Goal: Communication & Community: Answer question/provide support

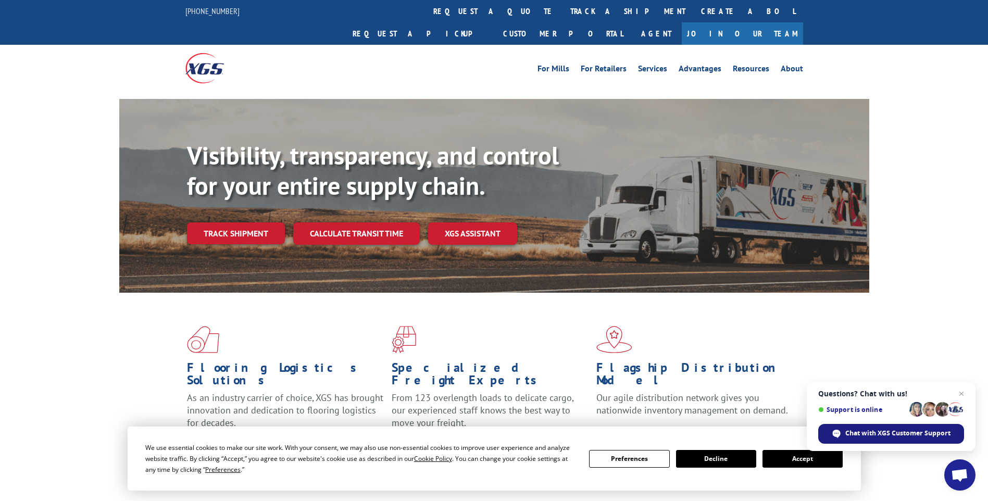
click at [862, 432] on span "Chat with XGS Customer Support" at bounding box center [897, 432] width 105 height 9
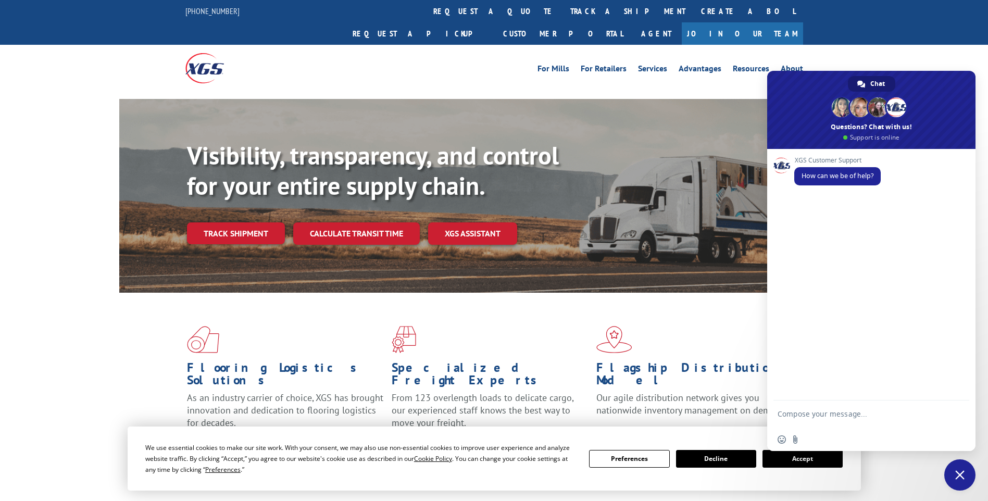
click at [800, 463] on button "Accept" at bounding box center [802, 459] width 80 height 18
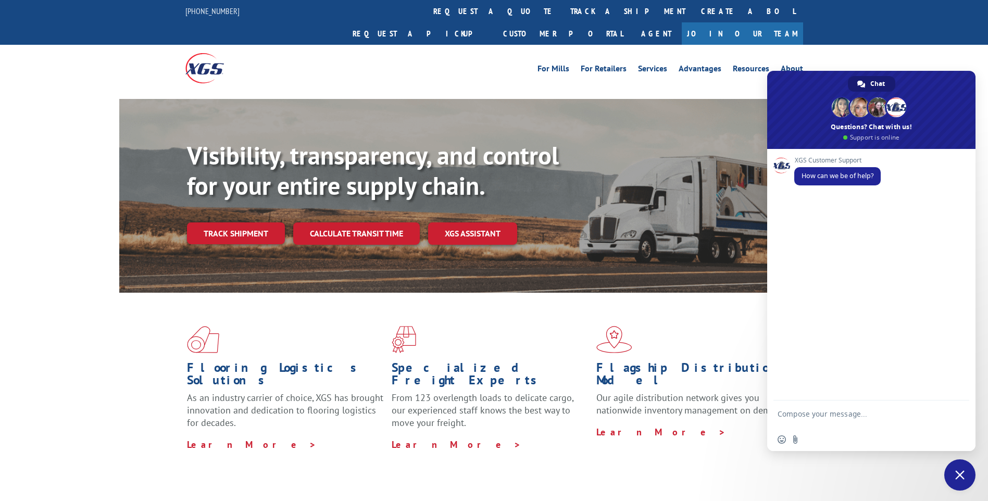
click at [836, 422] on textarea "Compose your message..." at bounding box center [859, 418] width 165 height 19
type textarea "N"
type textarea "P"
type textarea "Need proof of delivery"
click at [862, 413] on span "Send" at bounding box center [957, 415] width 8 height 8
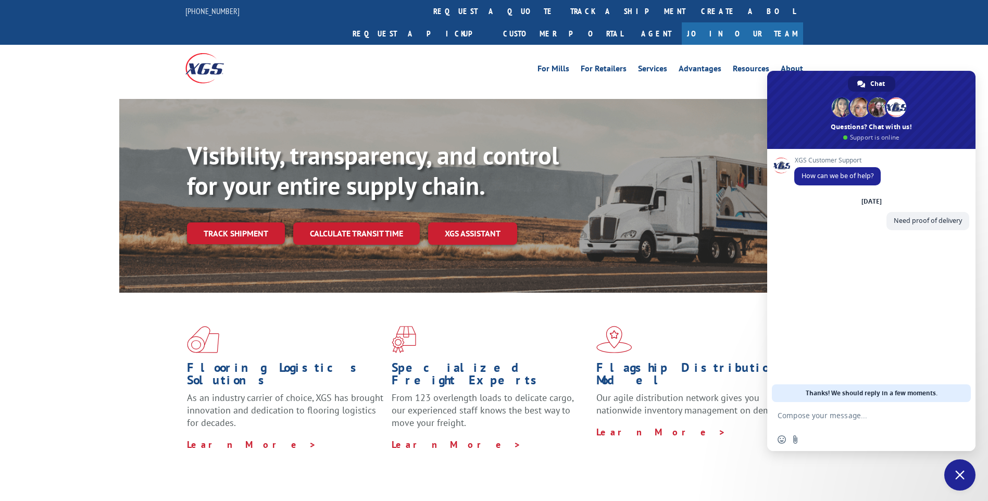
click at [862, 478] on span "Close chat" at bounding box center [959, 474] width 31 height 31
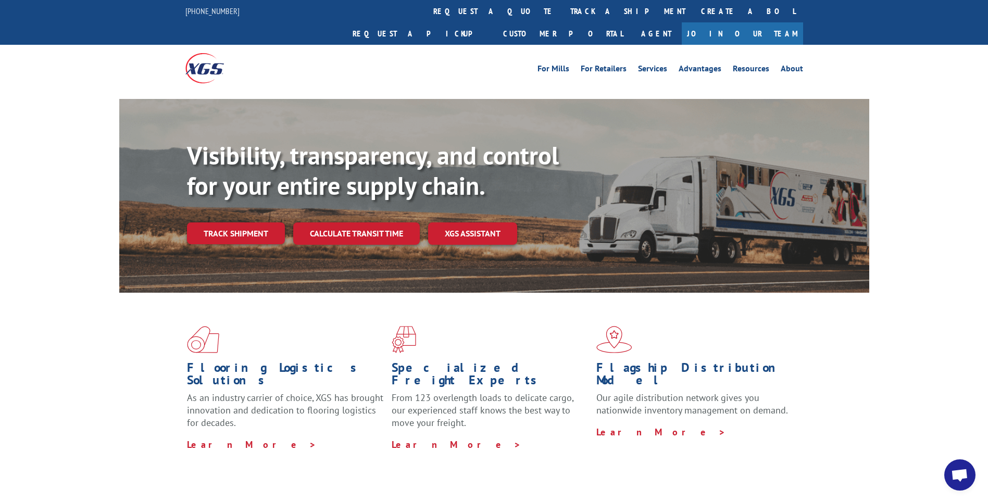
click at [862, 472] on span "Open chat" at bounding box center [959, 476] width 17 height 15
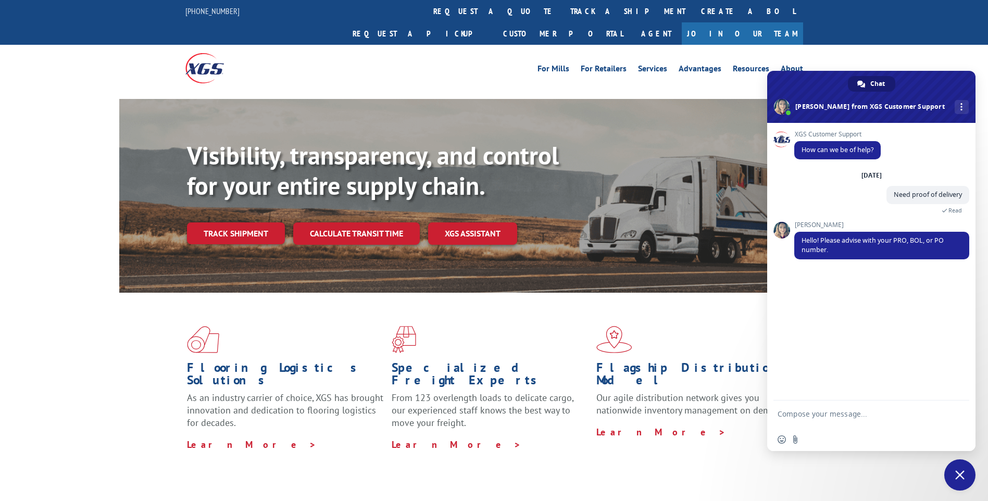
click at [809, 415] on textarea "Compose your message..." at bounding box center [859, 418] width 165 height 19
type textarea "sorry it is BOL 3363316"
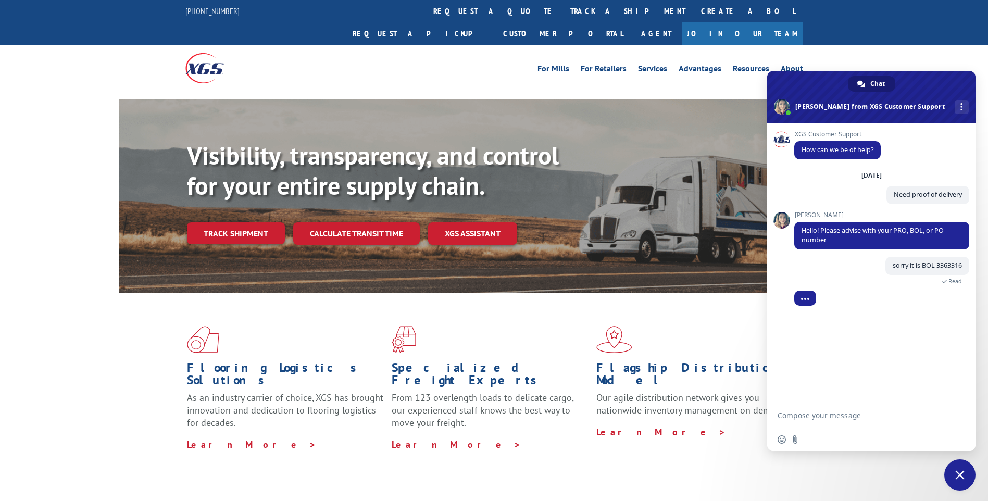
click at [830, 409] on form at bounding box center [859, 416] width 165 height 28
click at [828, 373] on div "XGS Customer Support How can we be of help? Monday, 8 September Need proof of d…" at bounding box center [871, 262] width 208 height 279
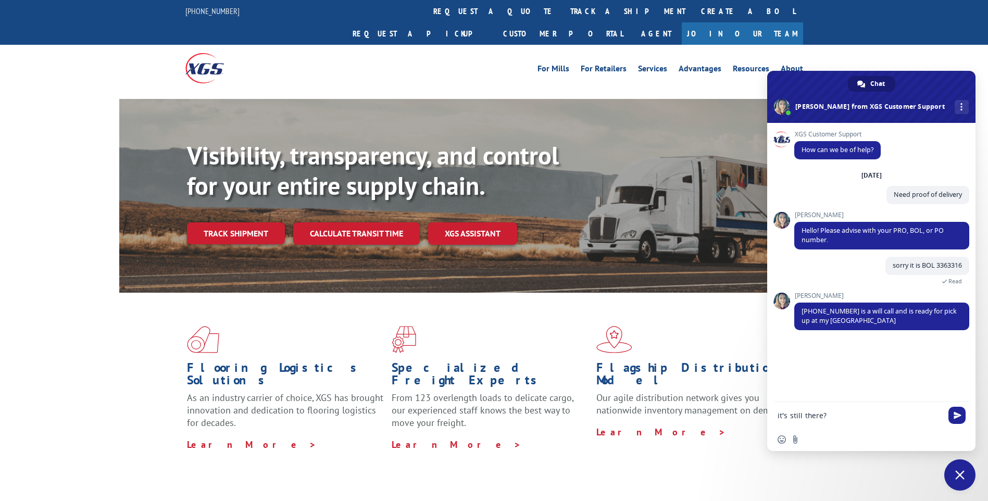
click at [778, 414] on textarea "it's still there?" at bounding box center [859, 415] width 165 height 9
type textarea "It's still there?"
click at [958, 415] on span "Send" at bounding box center [957, 415] width 8 height 8
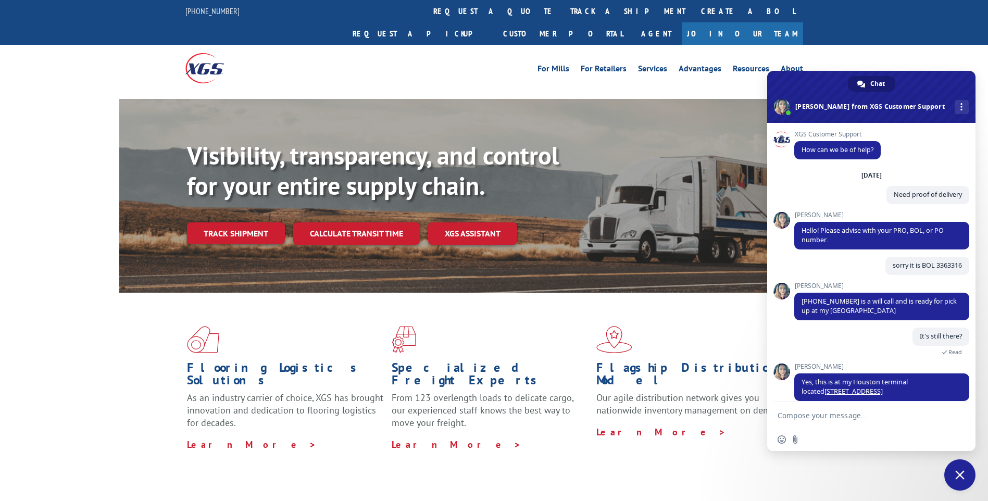
scroll to position [11, 0]
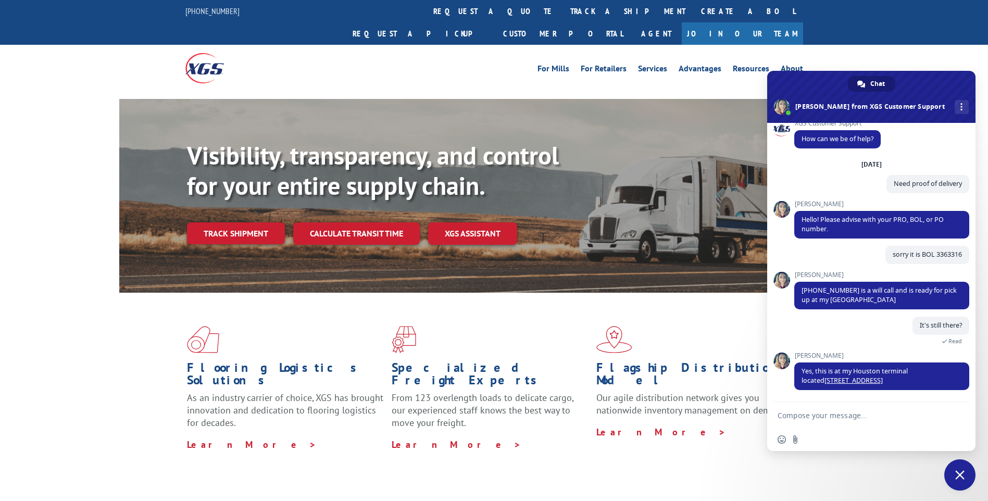
click at [815, 414] on textarea "Compose your message..." at bounding box center [859, 415] width 165 height 9
type textarea "gotcha I'll remind my customer that it is there thank you"
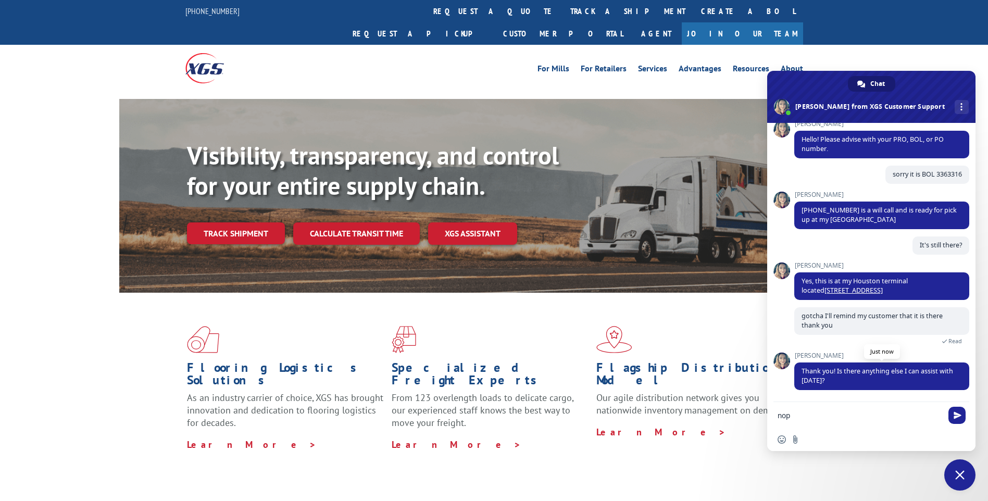
scroll to position [111, 0]
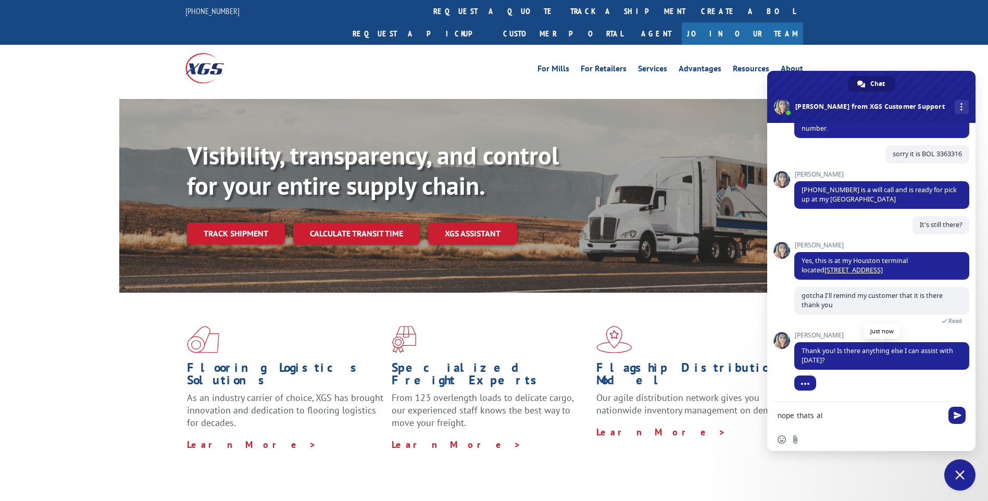
type textarea "nope thats all"
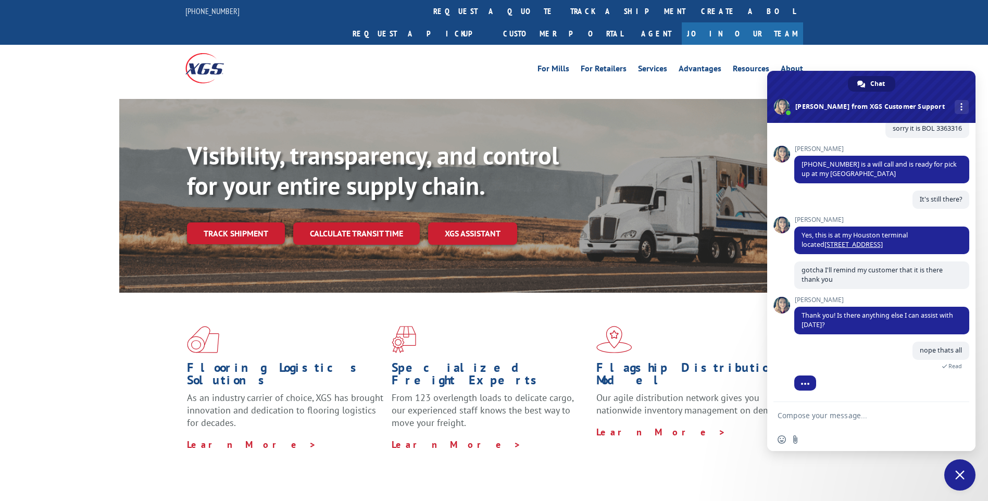
scroll to position [190, 0]
